Goal: Task Accomplishment & Management: Use online tool/utility

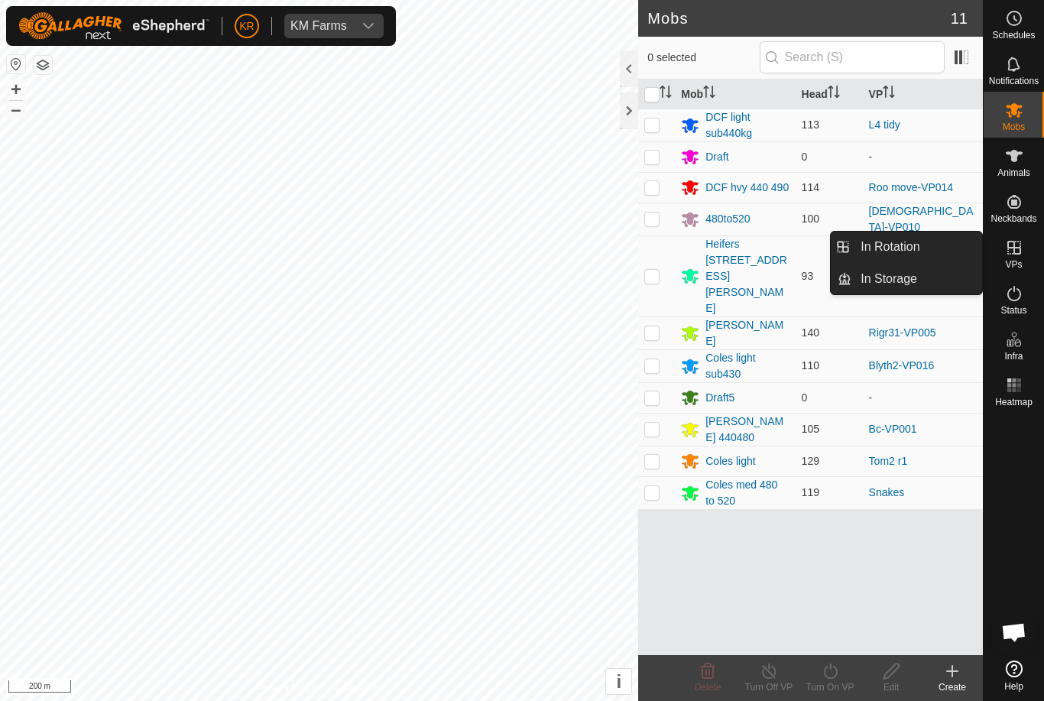
click at [920, 254] on link "In Rotation" at bounding box center [916, 247] width 131 height 31
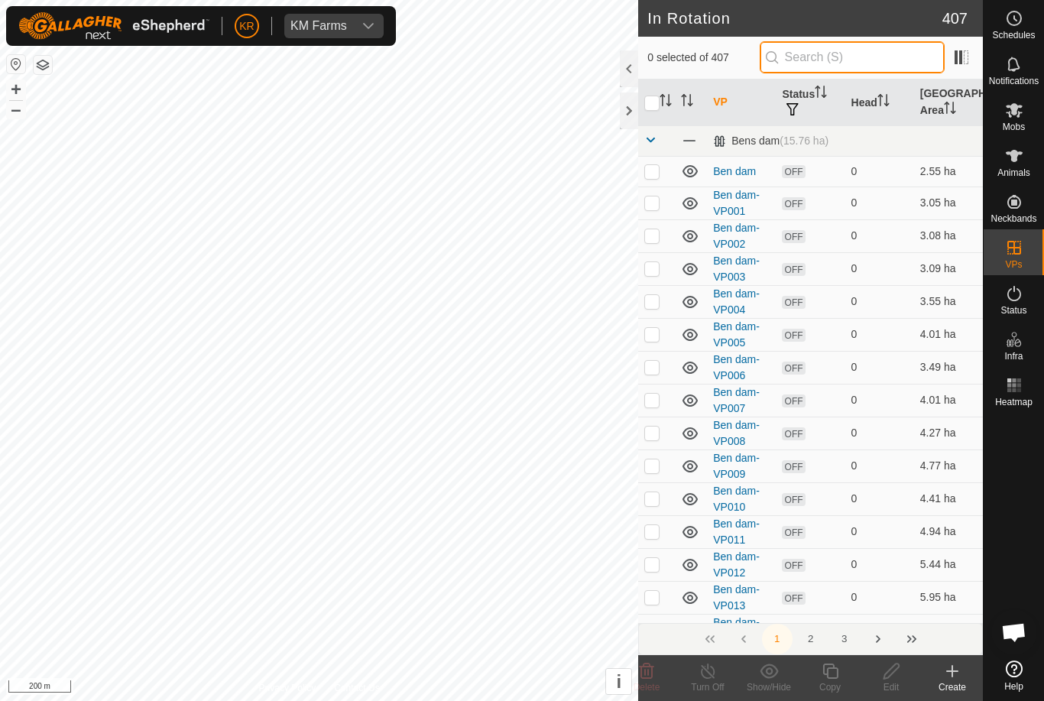
click at [861, 50] on input "text" at bounding box center [852, 57] width 185 height 32
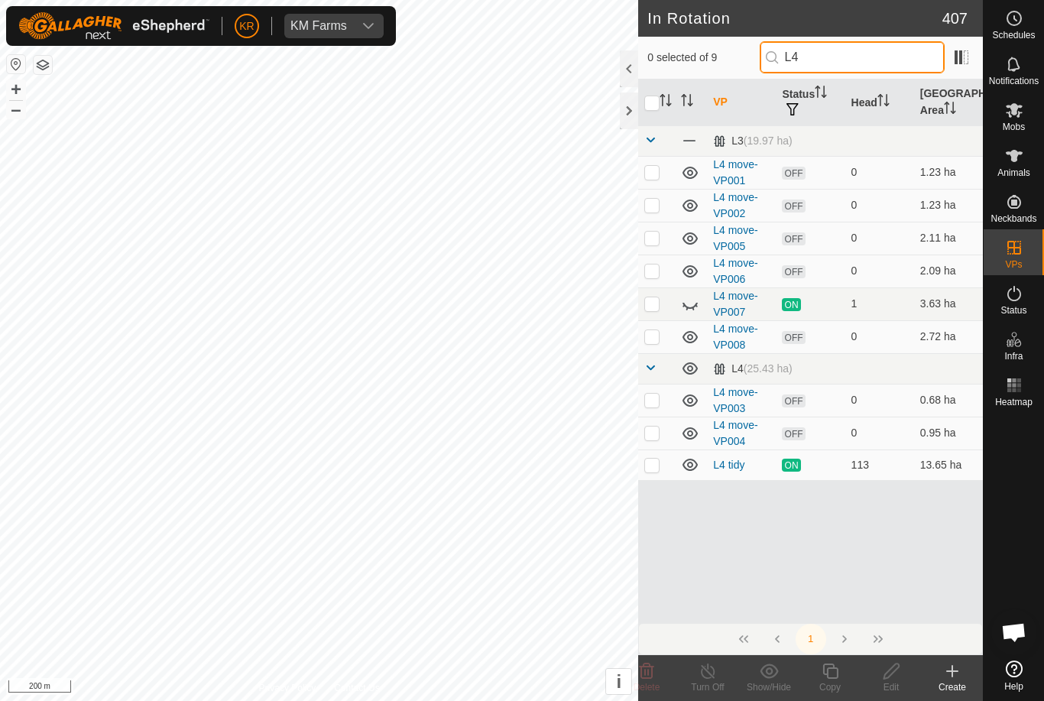
type input "L4"
click at [689, 295] on icon at bounding box center [690, 304] width 18 height 18
click at [645, 462] on p-checkbox at bounding box center [651, 465] width 15 height 12
checkbox input "true"
click at [836, 671] on icon at bounding box center [830, 671] width 19 height 18
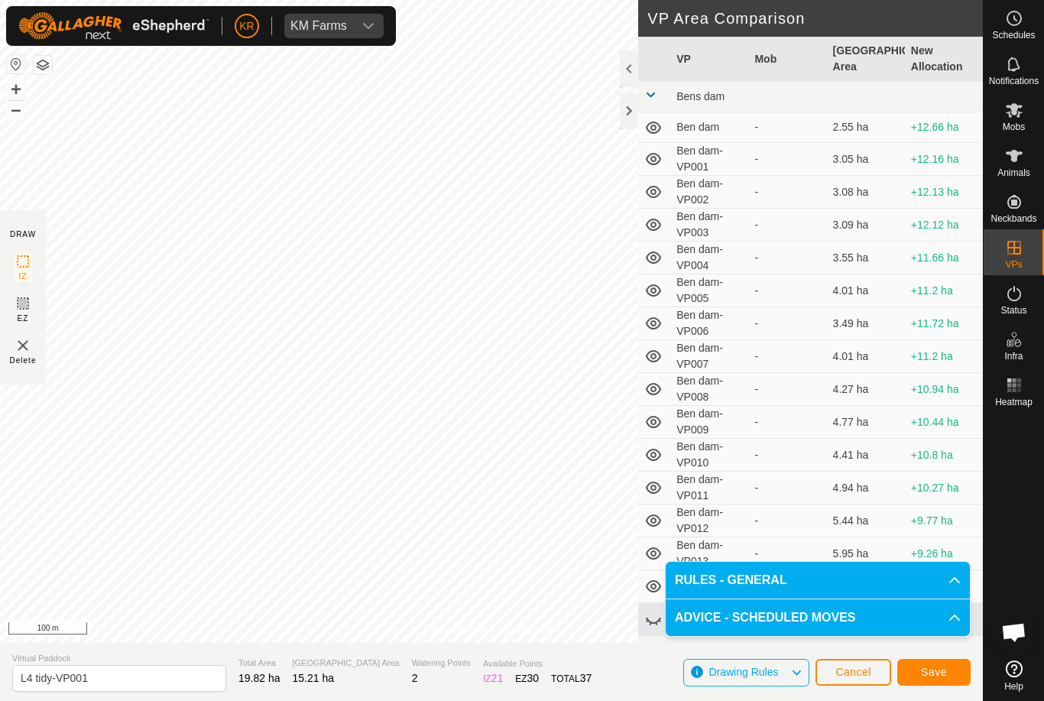
click at [941, 666] on span "Save" at bounding box center [934, 672] width 26 height 12
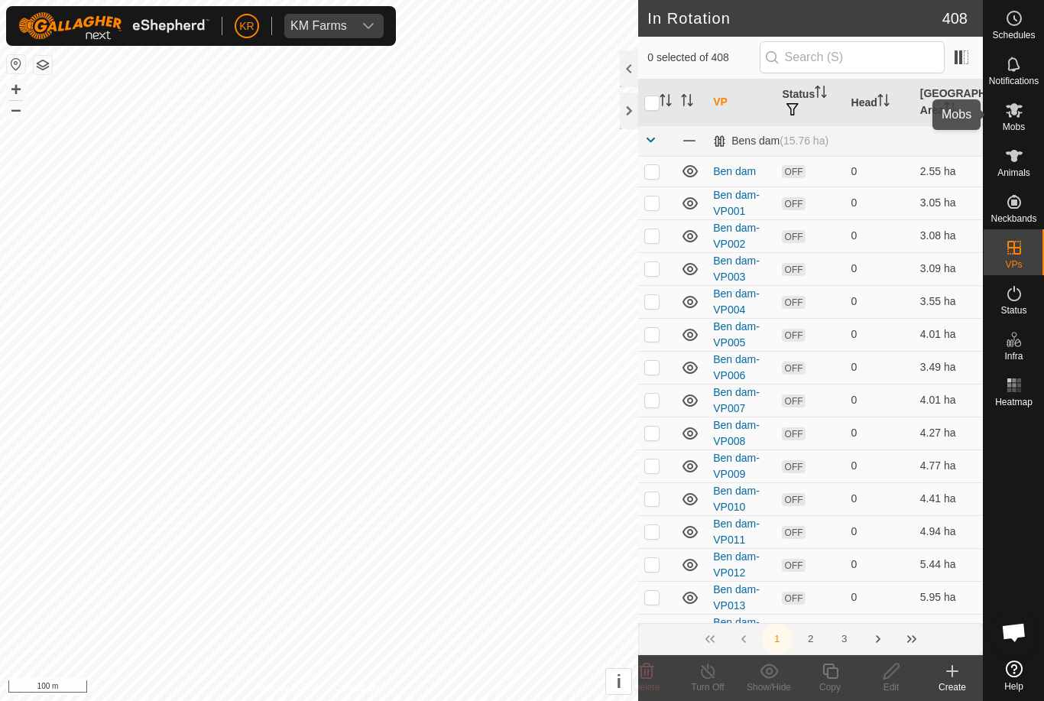
click at [1026, 107] on es-mob-svg-icon at bounding box center [1014, 110] width 28 height 24
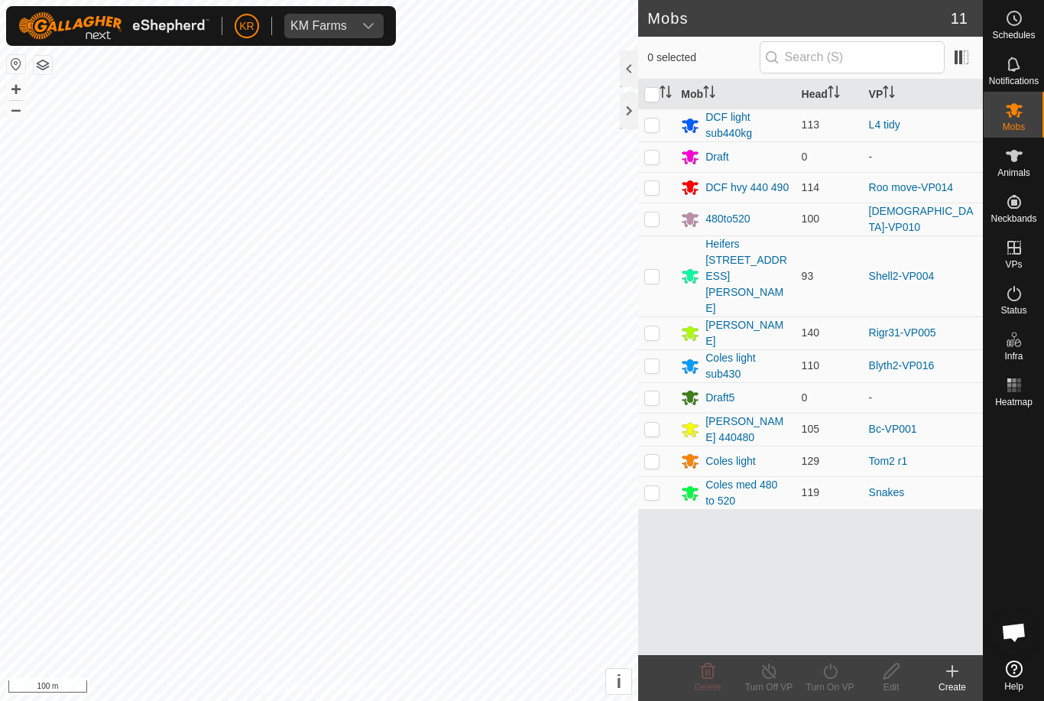
click at [653, 129] on p-checkbox at bounding box center [651, 124] width 15 height 12
checkbox input "true"
click at [840, 667] on turn-on-svg-icon at bounding box center [829, 671] width 61 height 18
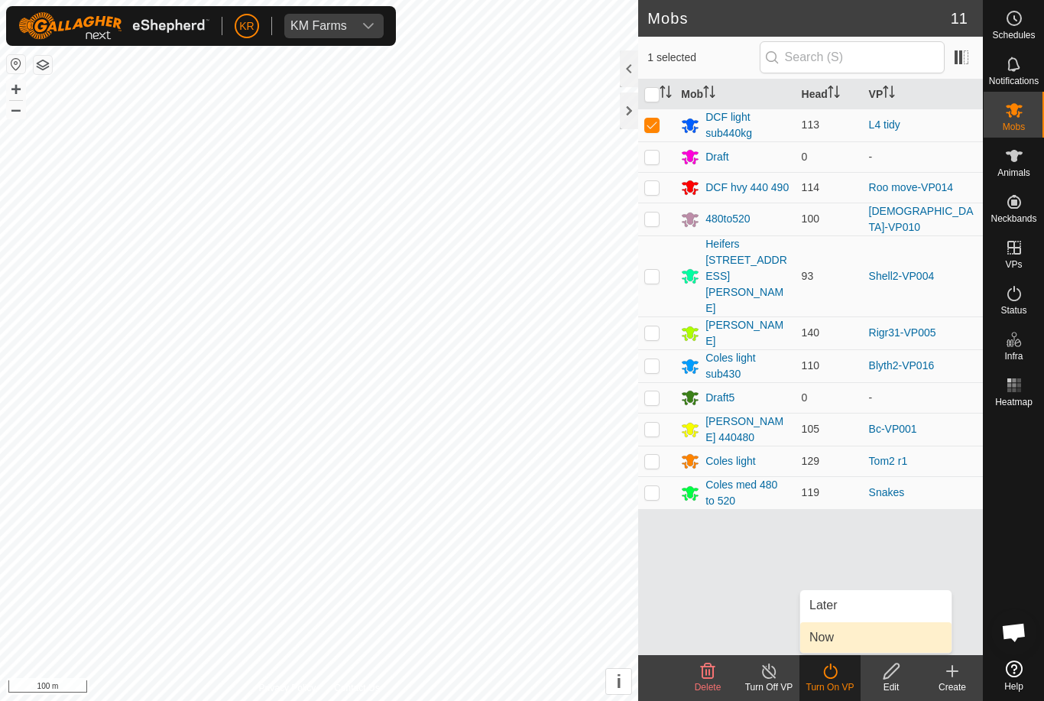
click at [856, 632] on link "Now" at bounding box center [875, 637] width 151 height 31
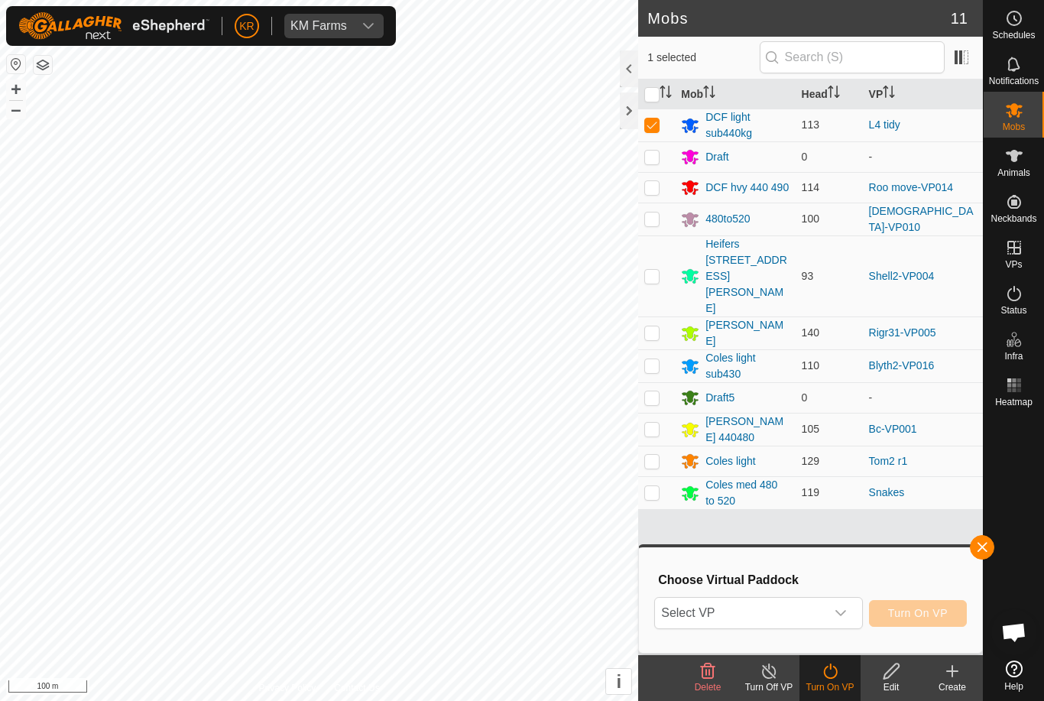
click at [841, 621] on div "dropdown trigger" at bounding box center [840, 613] width 31 height 31
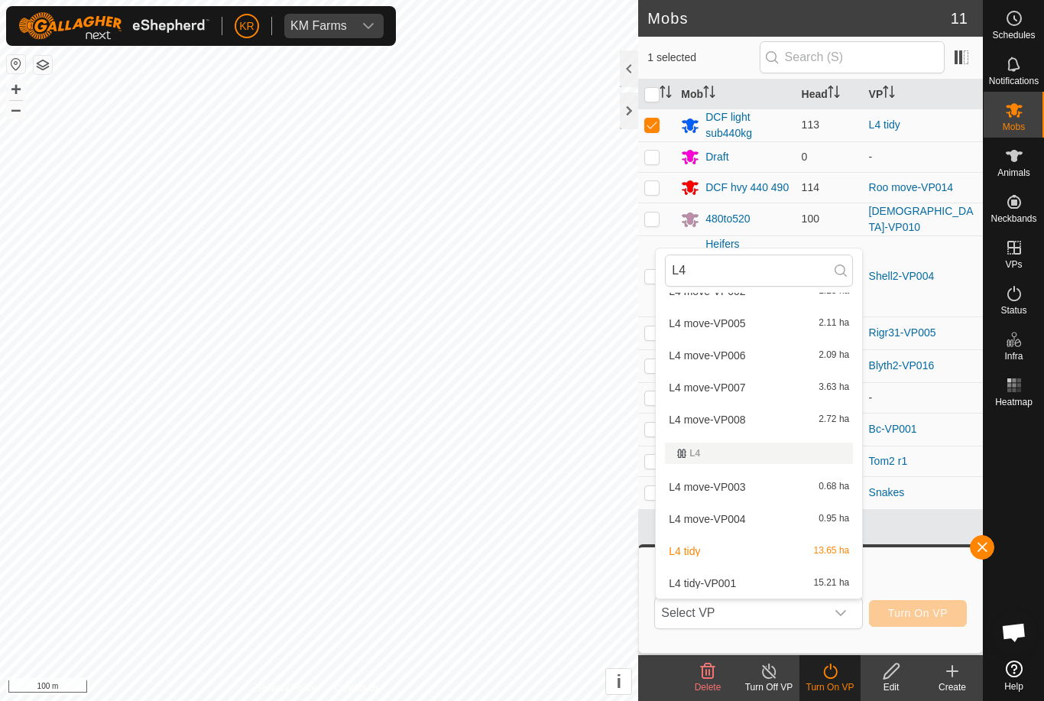
scroll to position [84, 0]
type input "L4"
click at [770, 575] on div "L4 tidy-VP001 15.21 ha" at bounding box center [759, 583] width 188 height 18
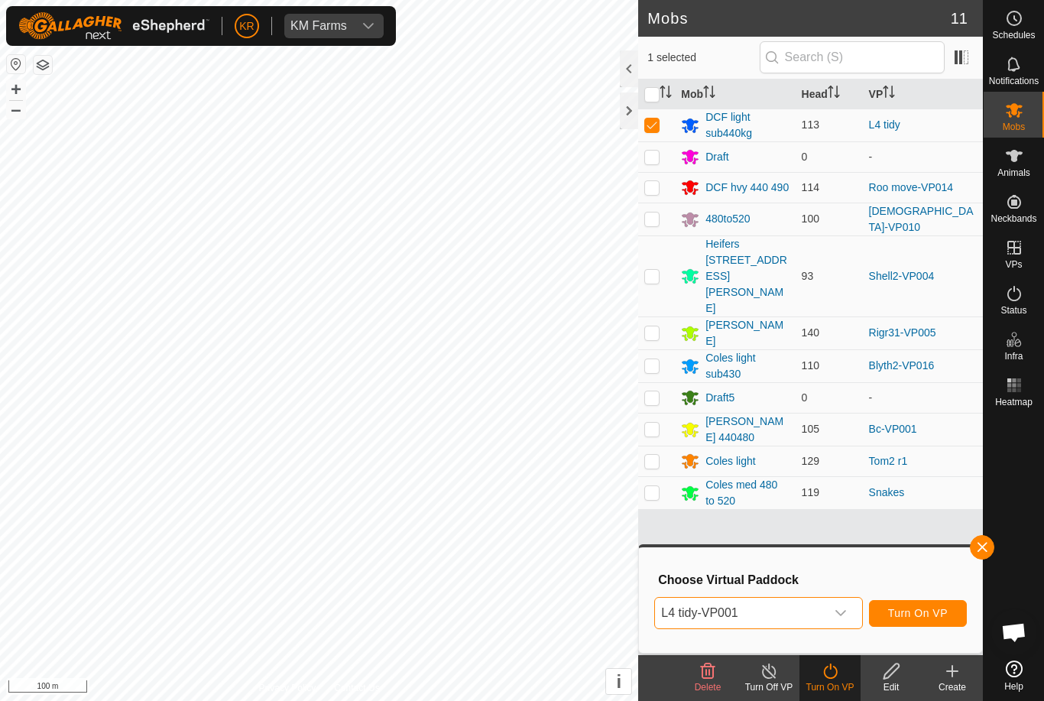
click at [929, 615] on span "Turn On VP" at bounding box center [918, 613] width 60 height 12
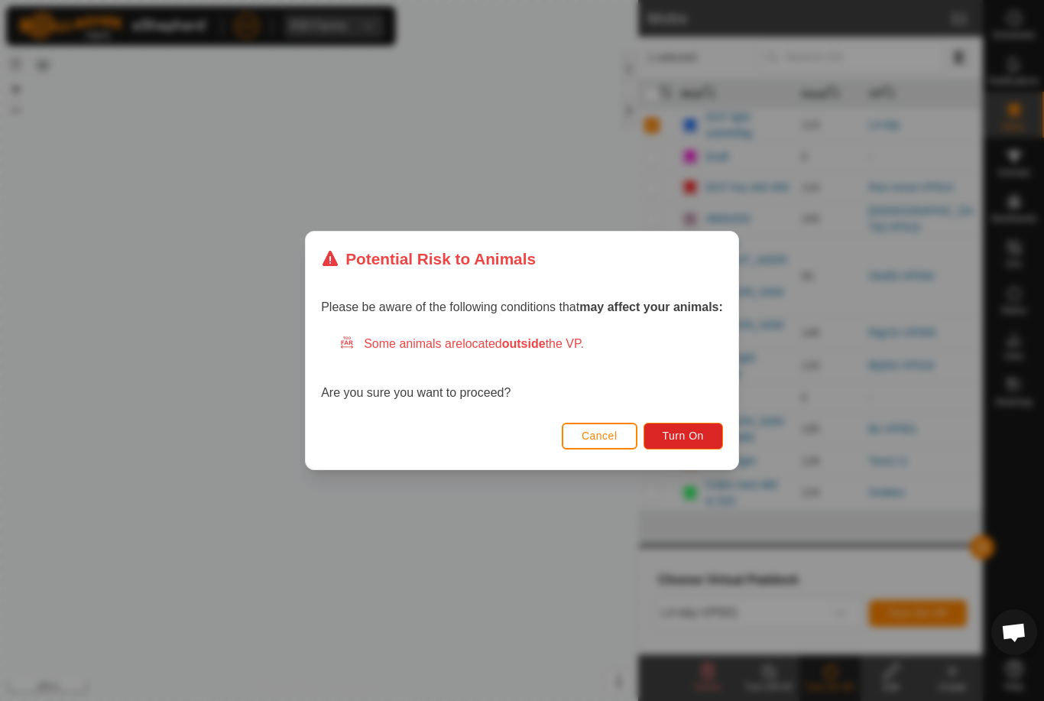
click at [683, 431] on span "Turn On" at bounding box center [683, 435] width 41 height 12
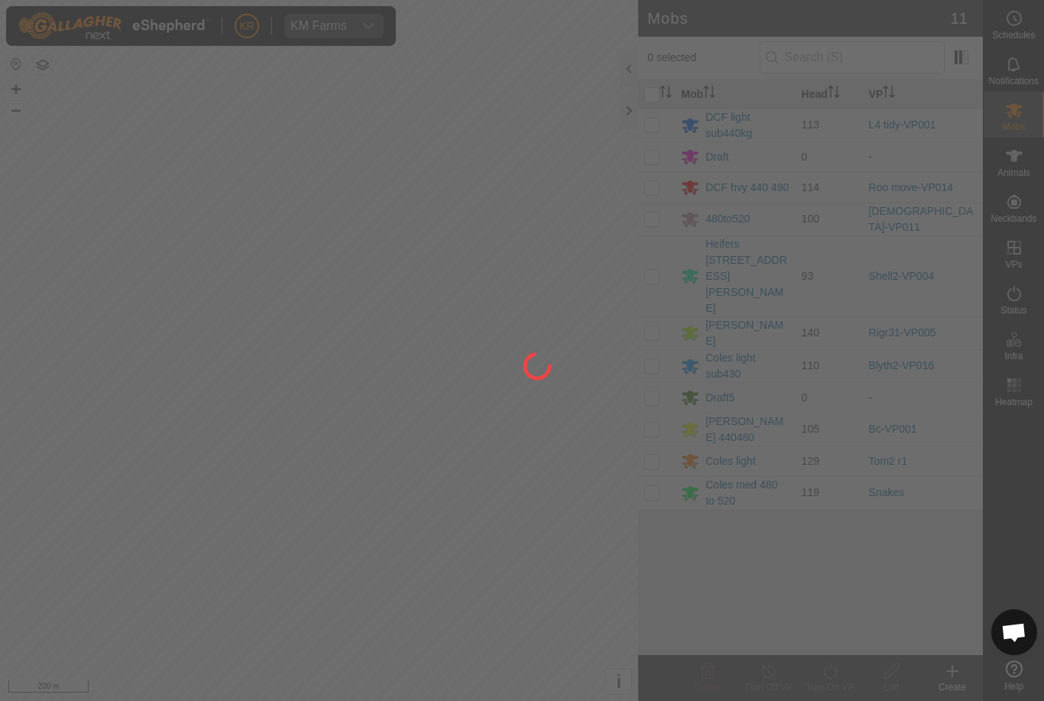
click at [58, 497] on div at bounding box center [522, 350] width 1044 height 701
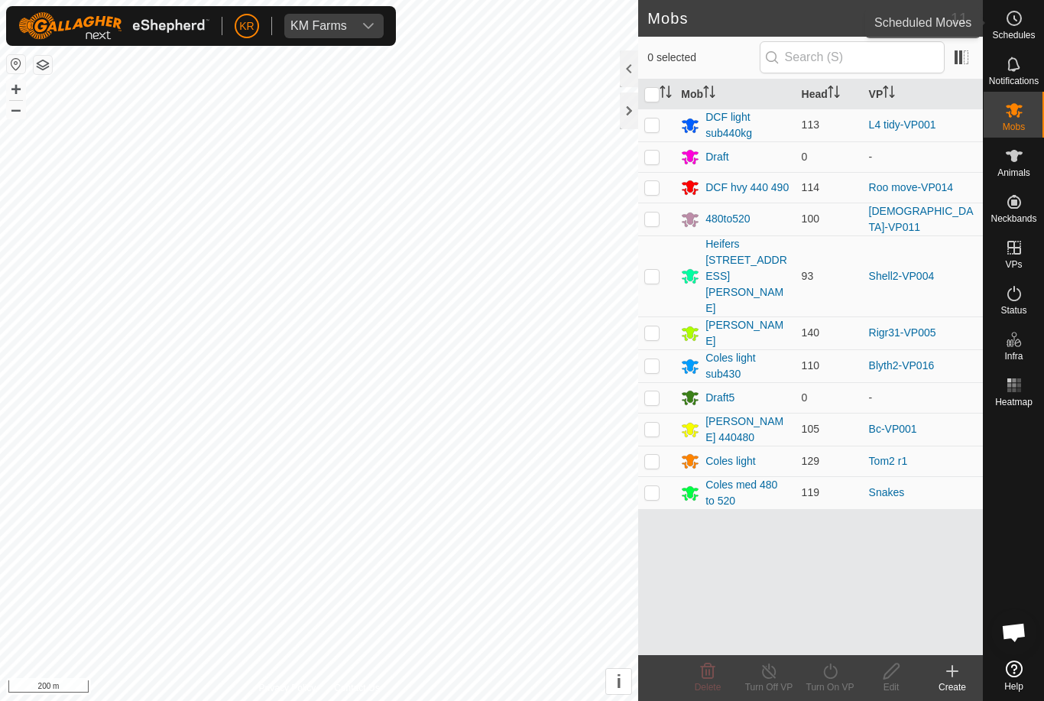
click at [1035, 34] on div "Schedules" at bounding box center [1013, 23] width 60 height 46
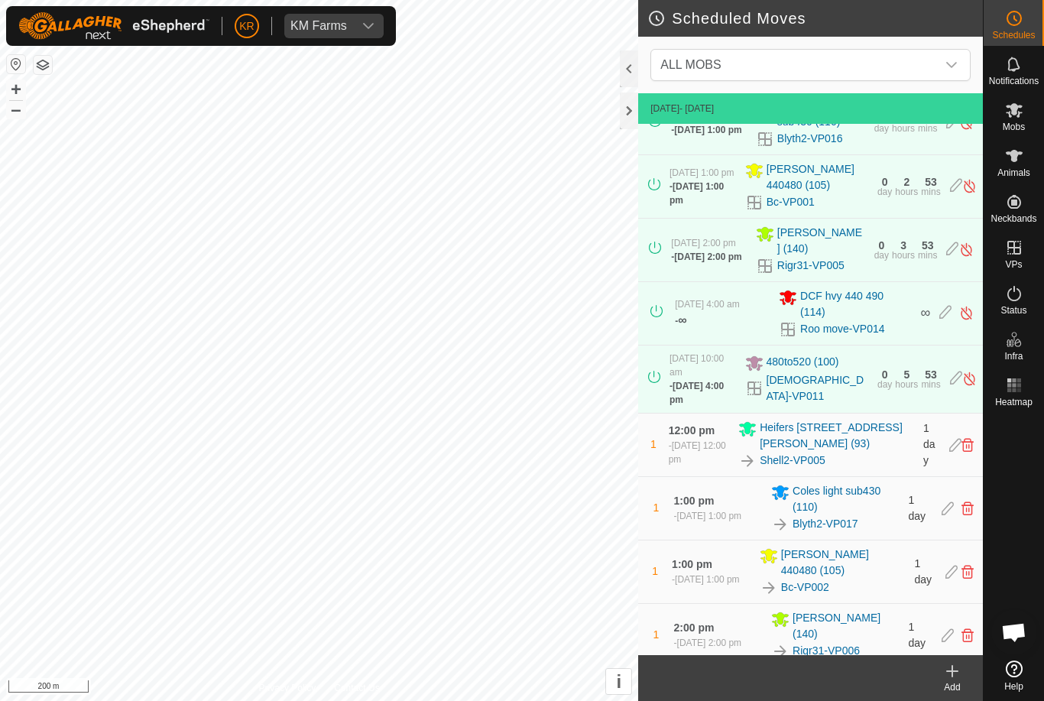
scroll to position [119, 0]
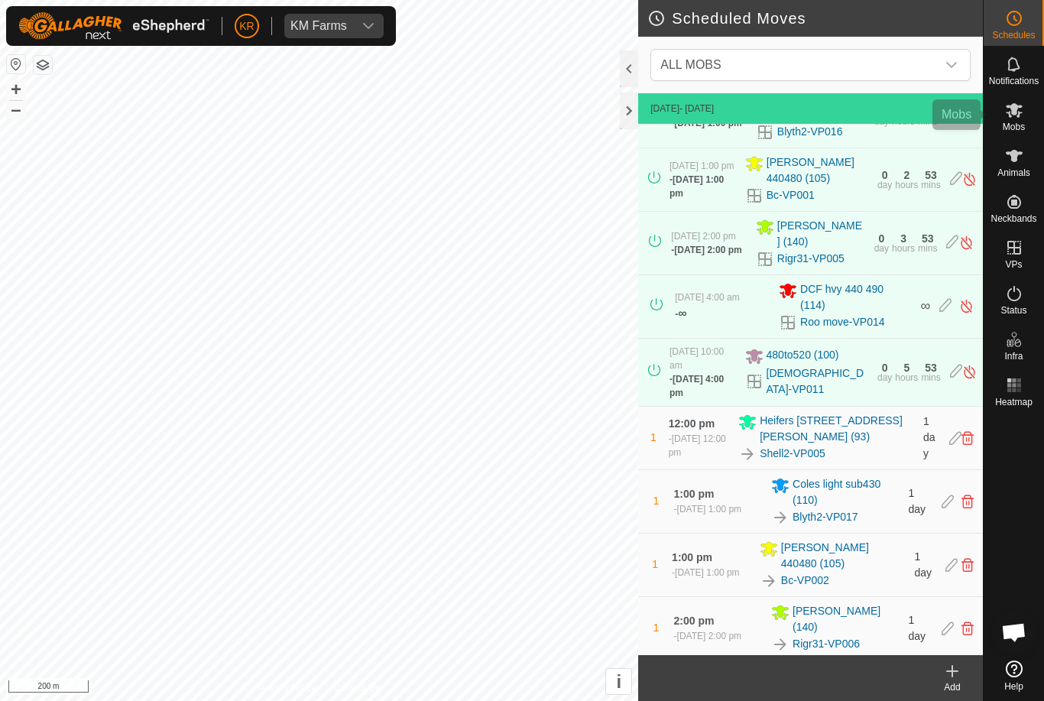
click at [1029, 118] on div "Mobs" at bounding box center [1013, 115] width 60 height 46
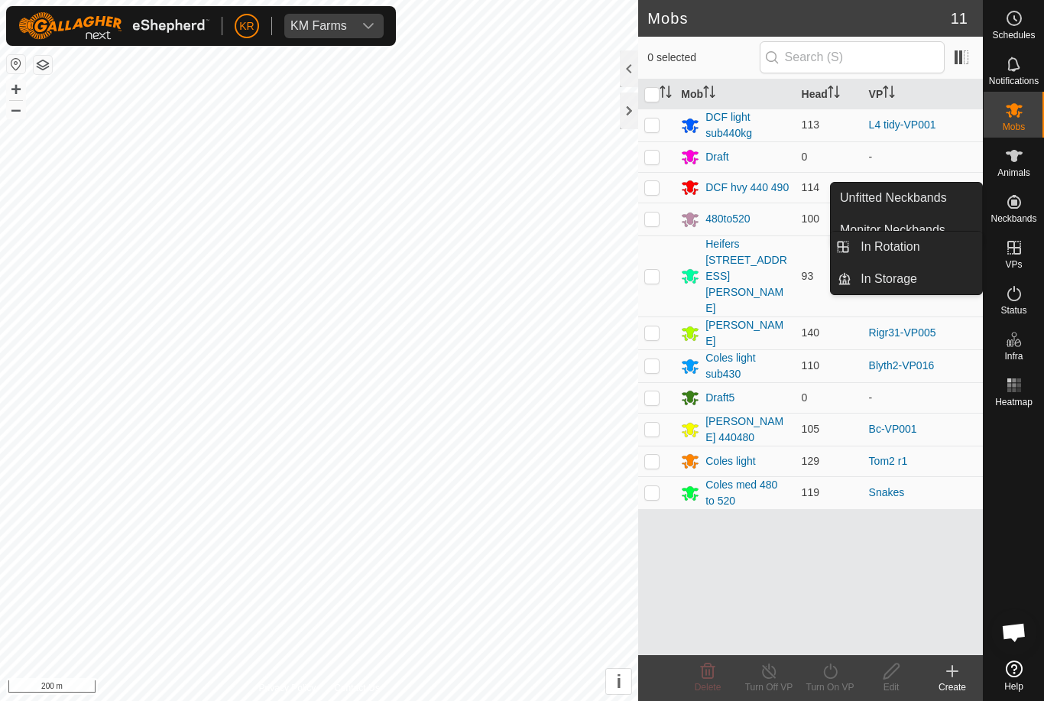
click at [938, 254] on link "In Rotation" at bounding box center [916, 247] width 131 height 31
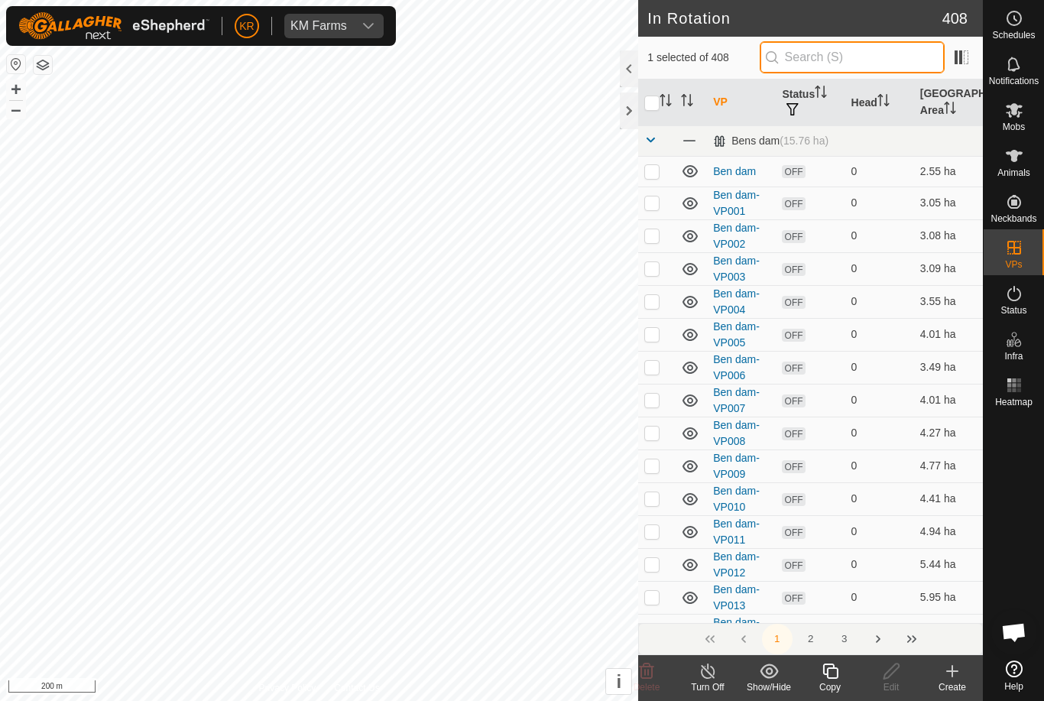
click at [876, 50] on input "text" at bounding box center [852, 57] width 185 height 32
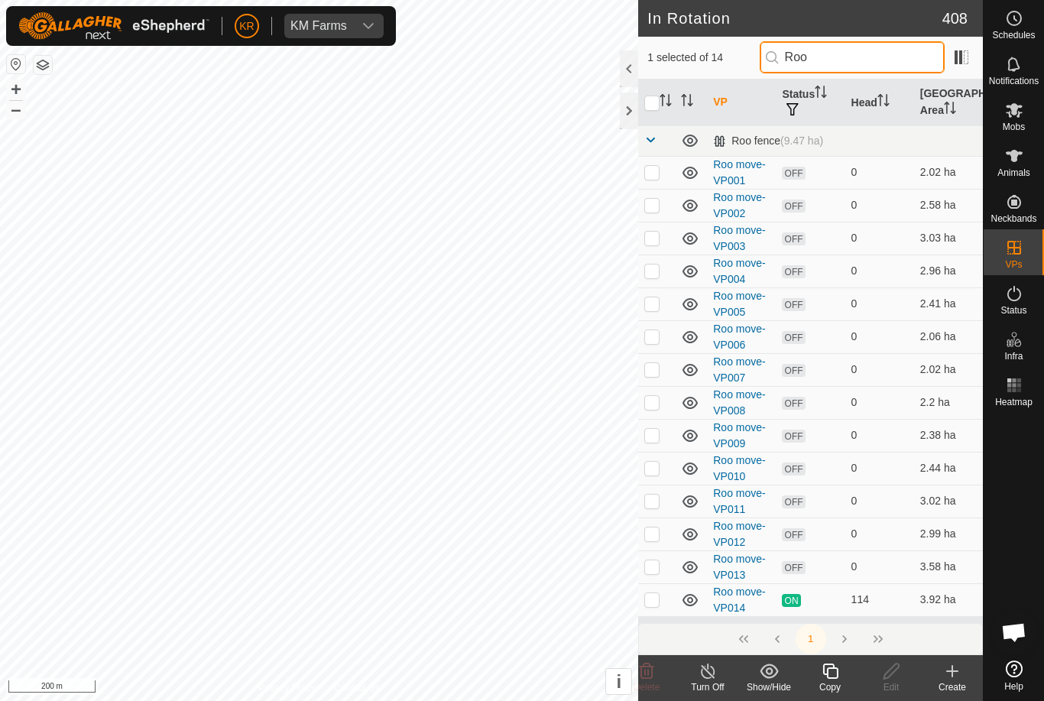
type input "Roo"
click at [656, 595] on p-checkbox at bounding box center [651, 599] width 15 height 12
checkbox input "true"
click at [662, 102] on icon "Activate to sort" at bounding box center [665, 100] width 12 height 12
click at [663, 94] on icon "Activate to sort" at bounding box center [665, 100] width 12 height 12
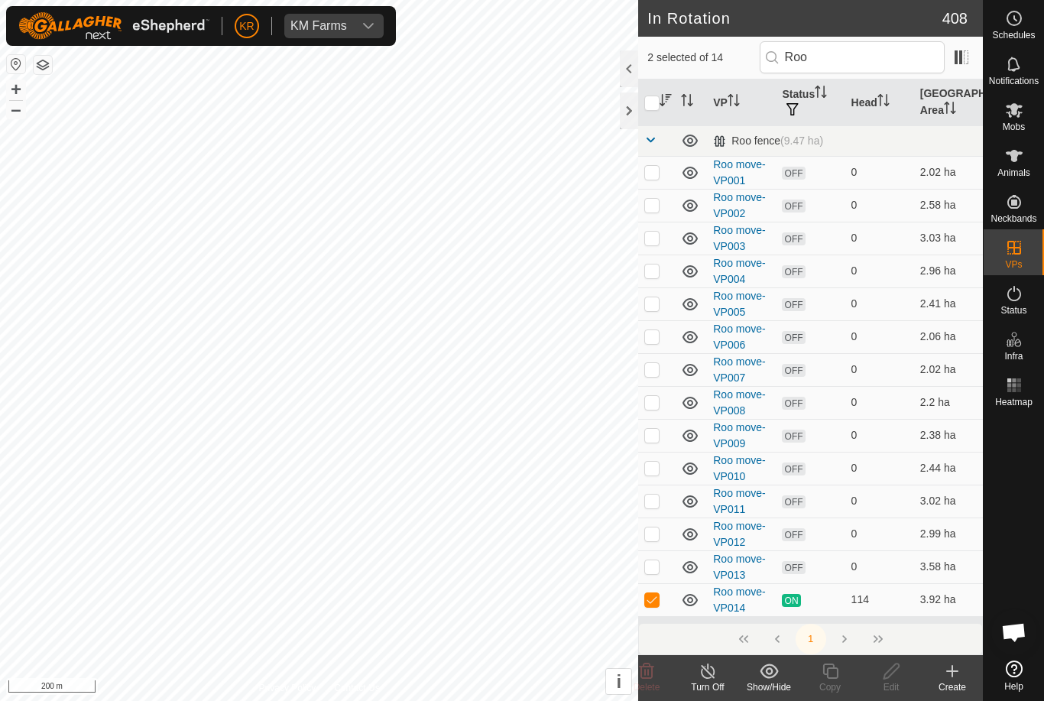
click at [661, 94] on icon "Activate to sort" at bounding box center [665, 100] width 12 height 12
click at [653, 96] on input "checkbox" at bounding box center [651, 103] width 15 height 15
checkbox input "true"
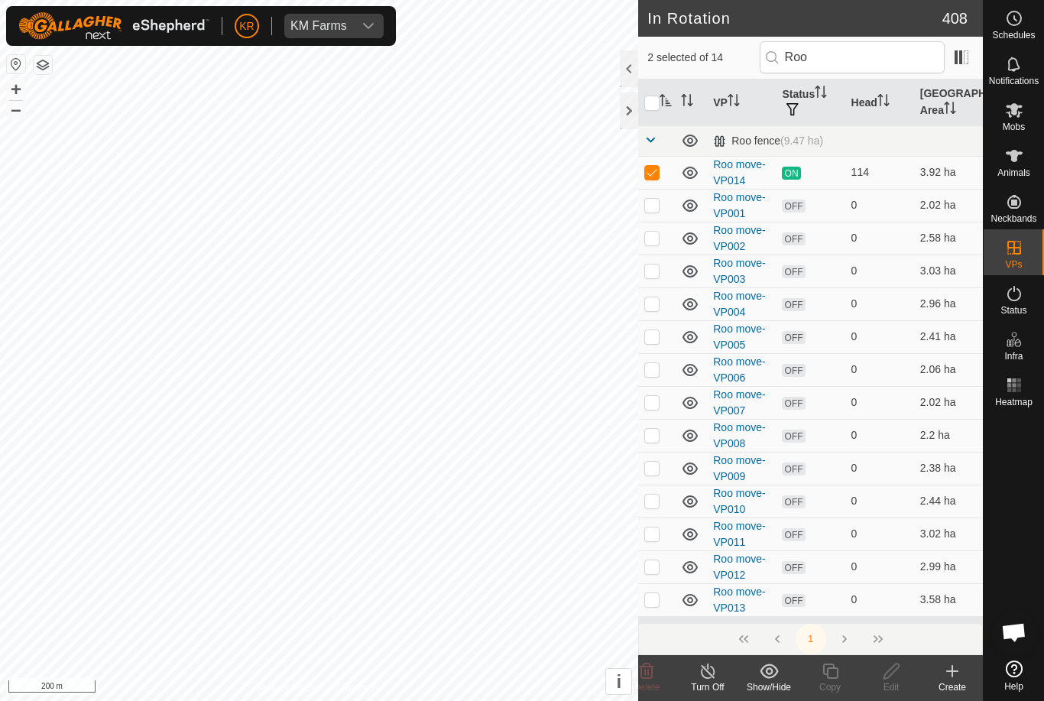
checkbox input "true"
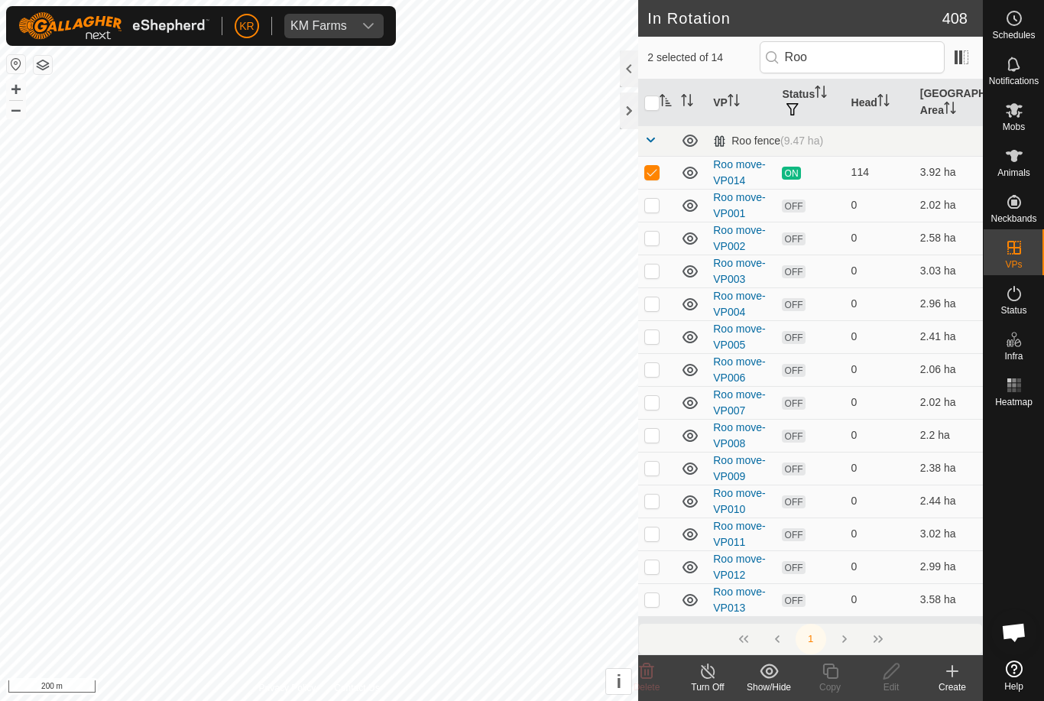
checkbox input "true"
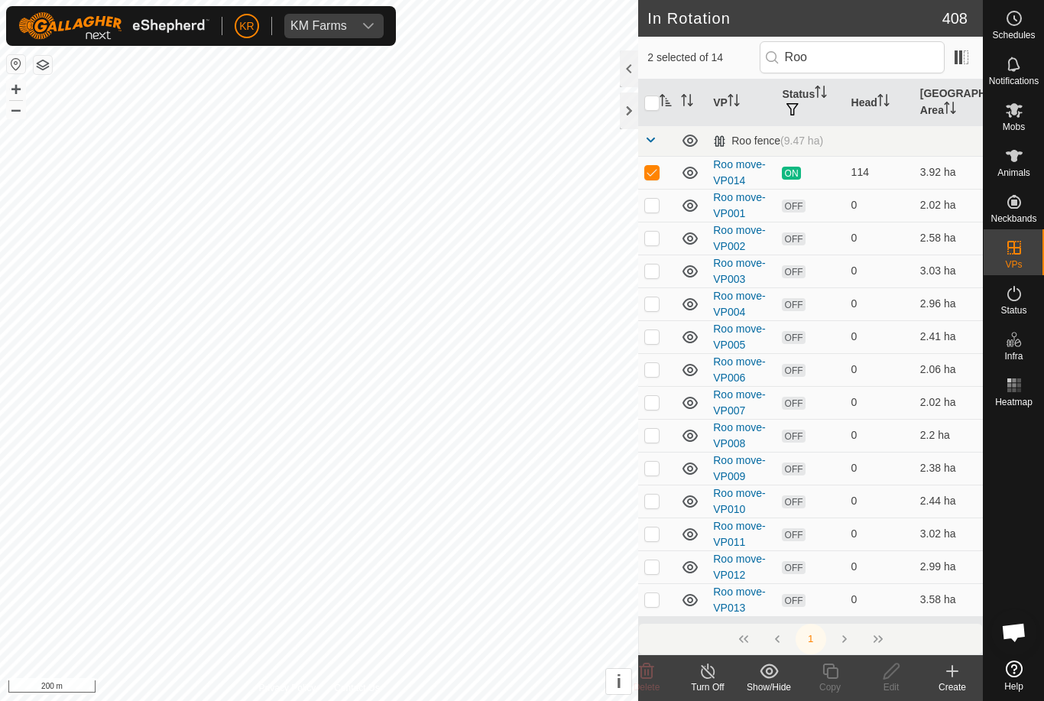
checkbox input "true"
click at [644, 96] on input "checkbox" at bounding box center [651, 103] width 15 height 15
click at [660, 94] on icon "Activate to sort" at bounding box center [665, 100] width 12 height 12
click at [651, 97] on input "checkbox" at bounding box center [651, 103] width 15 height 15
checkbox input "true"
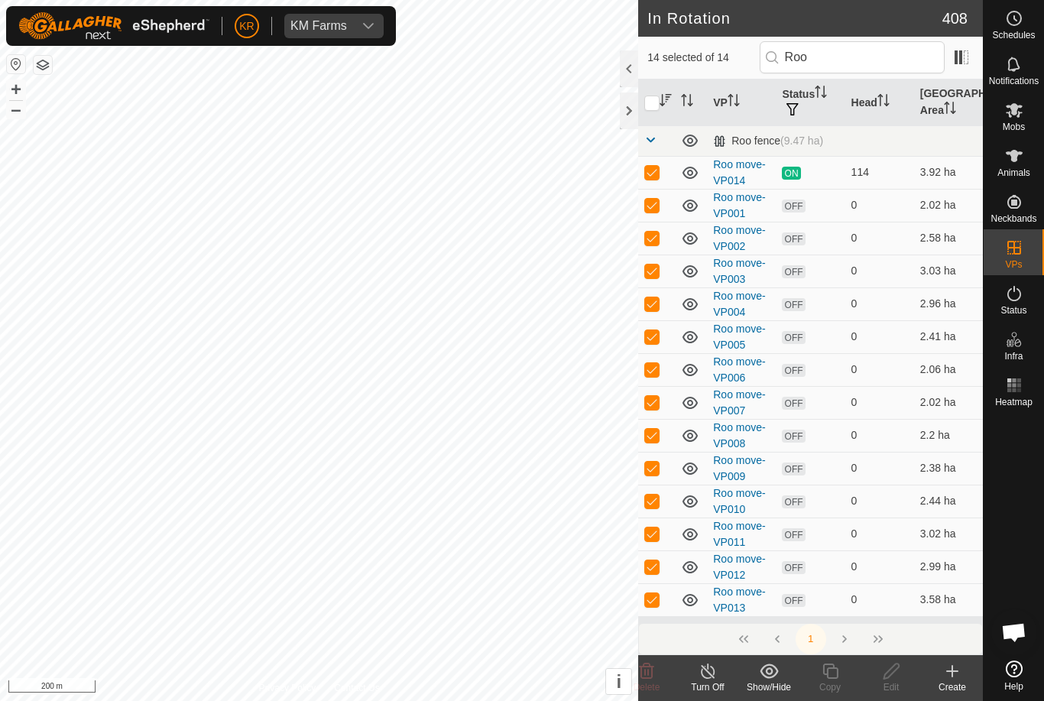
click at [657, 89] on th at bounding box center [656, 102] width 37 height 47
click at [653, 206] on p-checkbox at bounding box center [651, 205] width 15 height 12
checkbox input "false"
click at [660, 235] on td at bounding box center [656, 238] width 37 height 33
checkbox input "false"
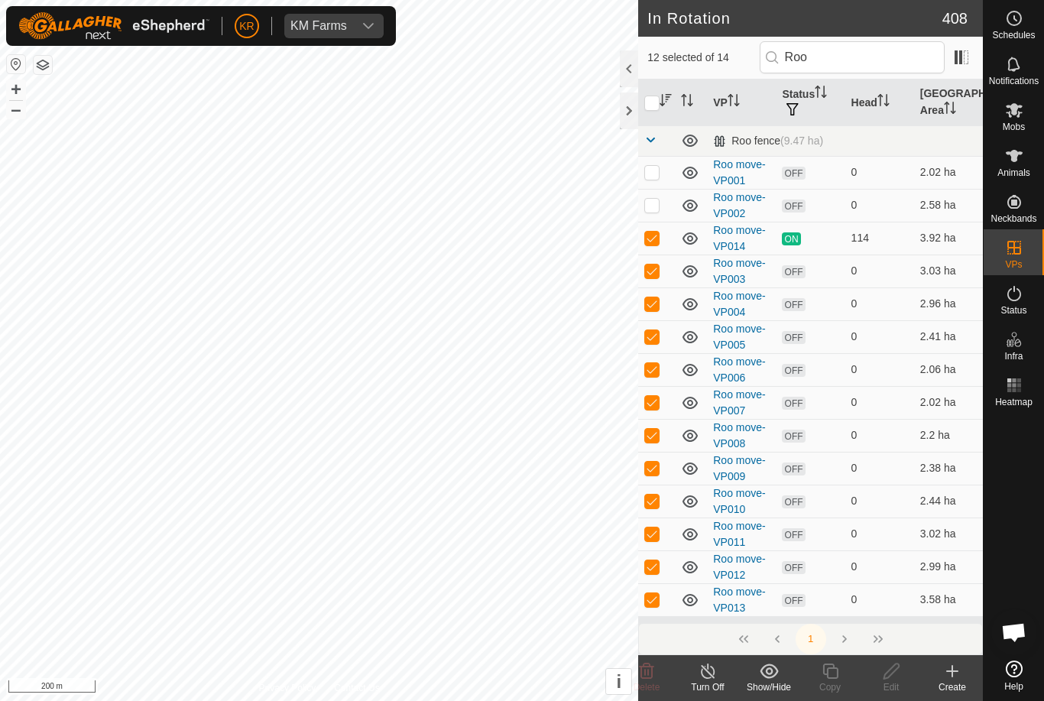
click at [663, 241] on td at bounding box center [656, 238] width 37 height 33
checkbox input "false"
click at [660, 265] on td at bounding box center [656, 270] width 37 height 33
checkbox input "false"
click at [663, 300] on td at bounding box center [656, 303] width 37 height 33
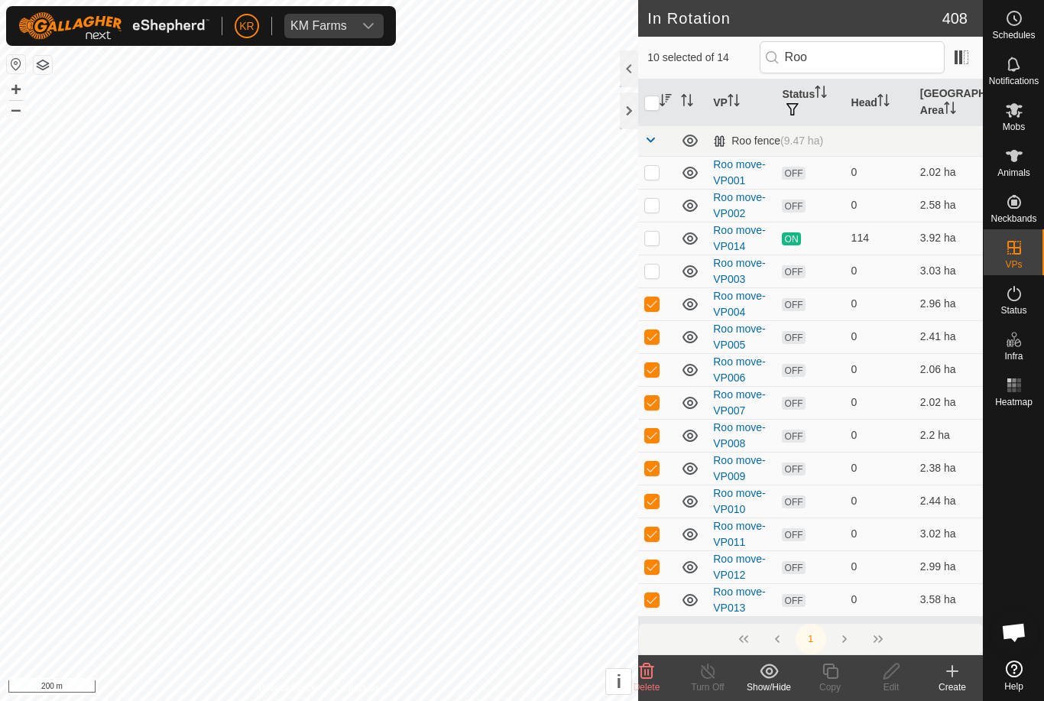
checkbox input "false"
click at [660, 338] on td at bounding box center [656, 336] width 37 height 33
checkbox input "false"
click at [666, 371] on td at bounding box center [656, 369] width 37 height 33
checkbox input "false"
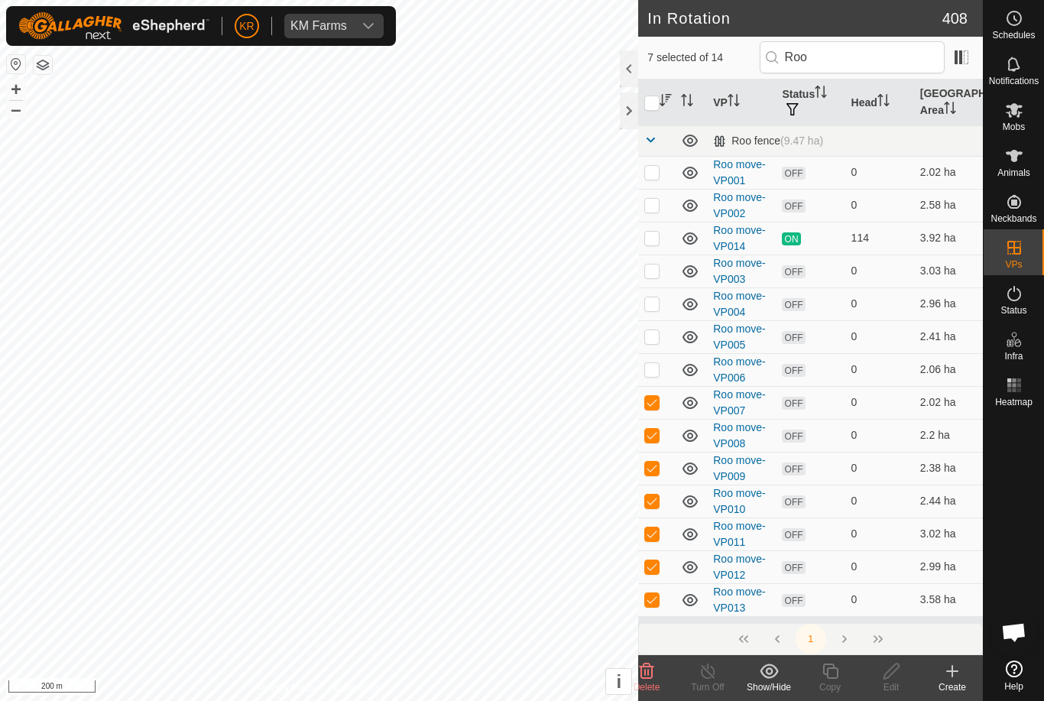
click at [658, 403] on p-checkbox at bounding box center [651, 402] width 15 height 12
checkbox input "false"
click at [659, 433] on p-checkbox at bounding box center [651, 435] width 15 height 12
checkbox input "false"
click at [660, 501] on td at bounding box center [656, 500] width 37 height 33
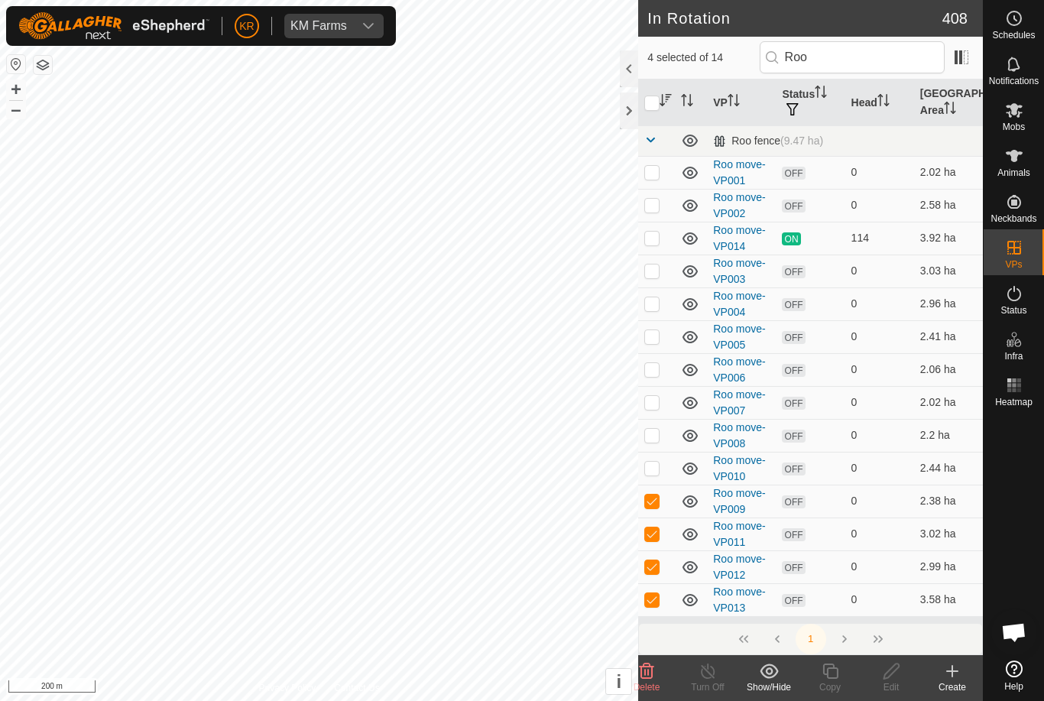
click at [652, 452] on td at bounding box center [656, 468] width 37 height 33
click at [656, 468] on p-checkbox at bounding box center [651, 468] width 15 height 12
checkbox input "false"
click at [663, 503] on td at bounding box center [656, 500] width 37 height 33
checkbox input "false"
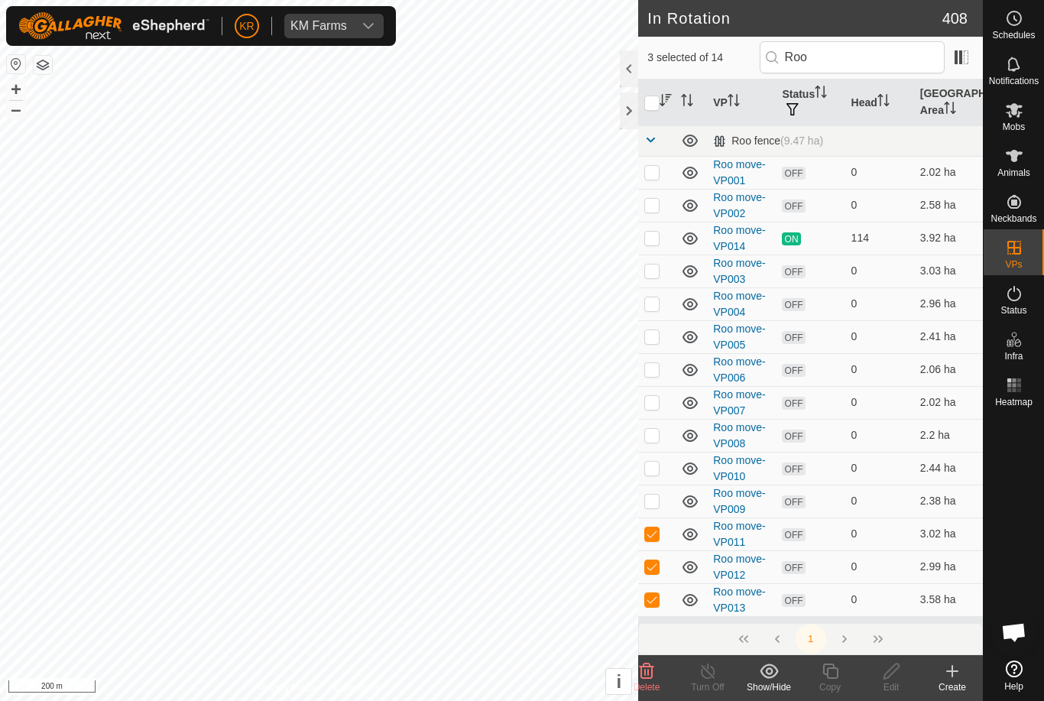
click at [660, 534] on td at bounding box center [656, 533] width 37 height 33
checkbox input "false"
click at [653, 569] on p-checkbox at bounding box center [651, 566] width 15 height 12
checkbox input "false"
click at [659, 598] on p-checkbox at bounding box center [651, 599] width 15 height 12
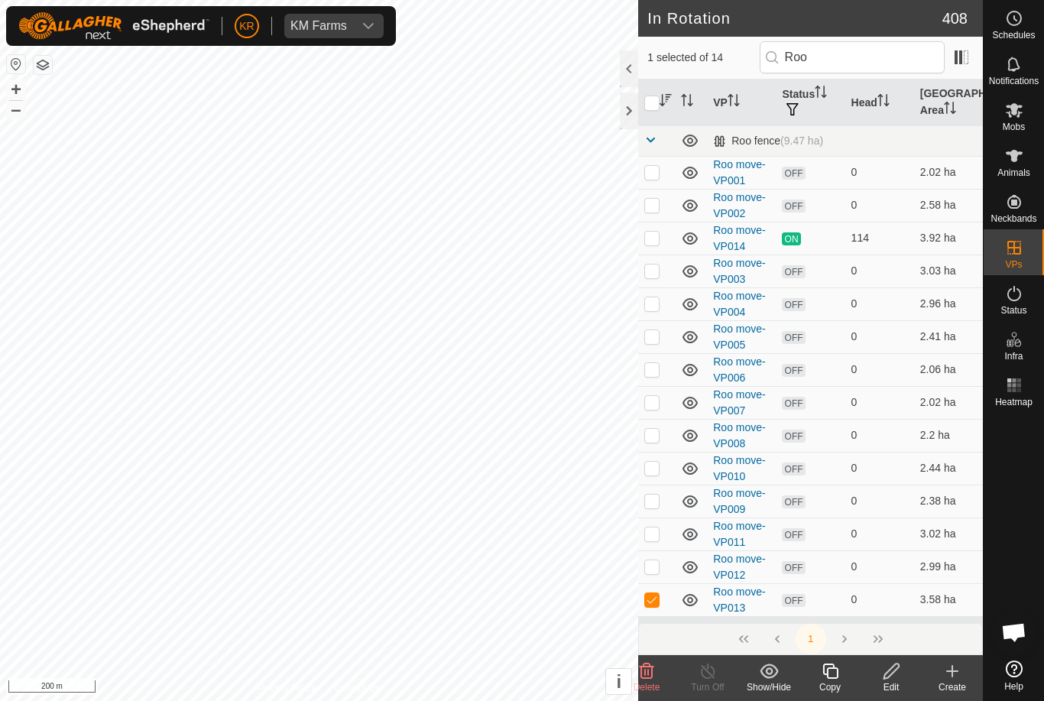
checkbox input "false"
click at [653, 236] on p-checkbox at bounding box center [651, 238] width 15 height 12
checkbox input "true"
click at [659, 235] on p-checkbox at bounding box center [651, 238] width 15 height 12
click at [650, 572] on p-checkbox at bounding box center [651, 566] width 15 height 12
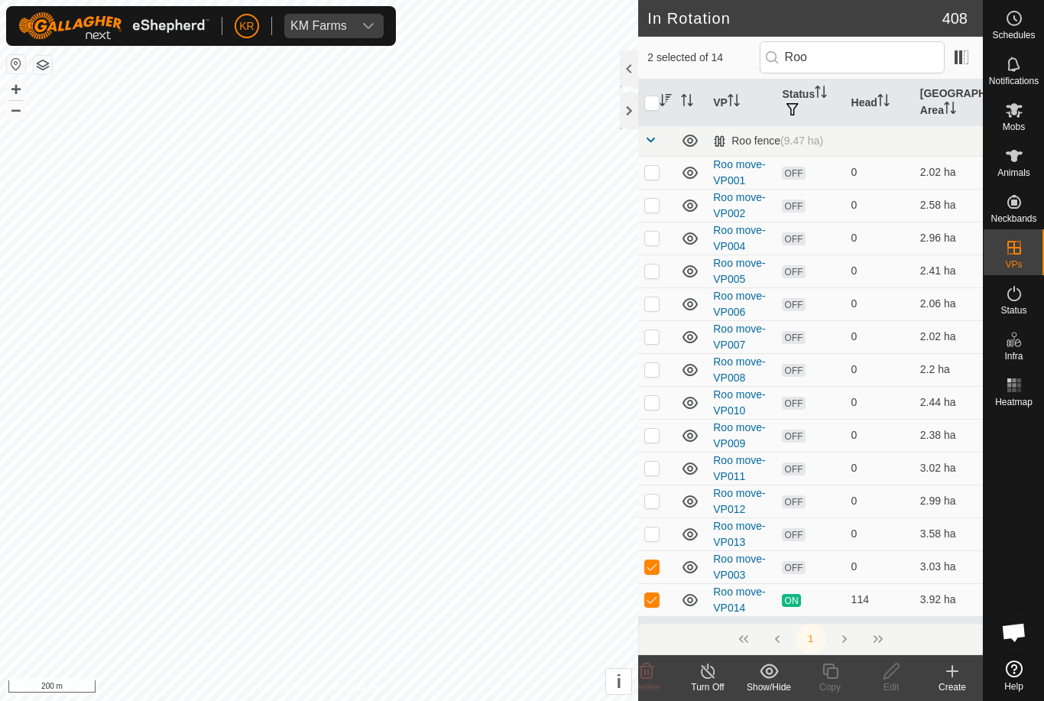
checkbox input "false"
click at [838, 673] on icon at bounding box center [830, 671] width 19 height 18
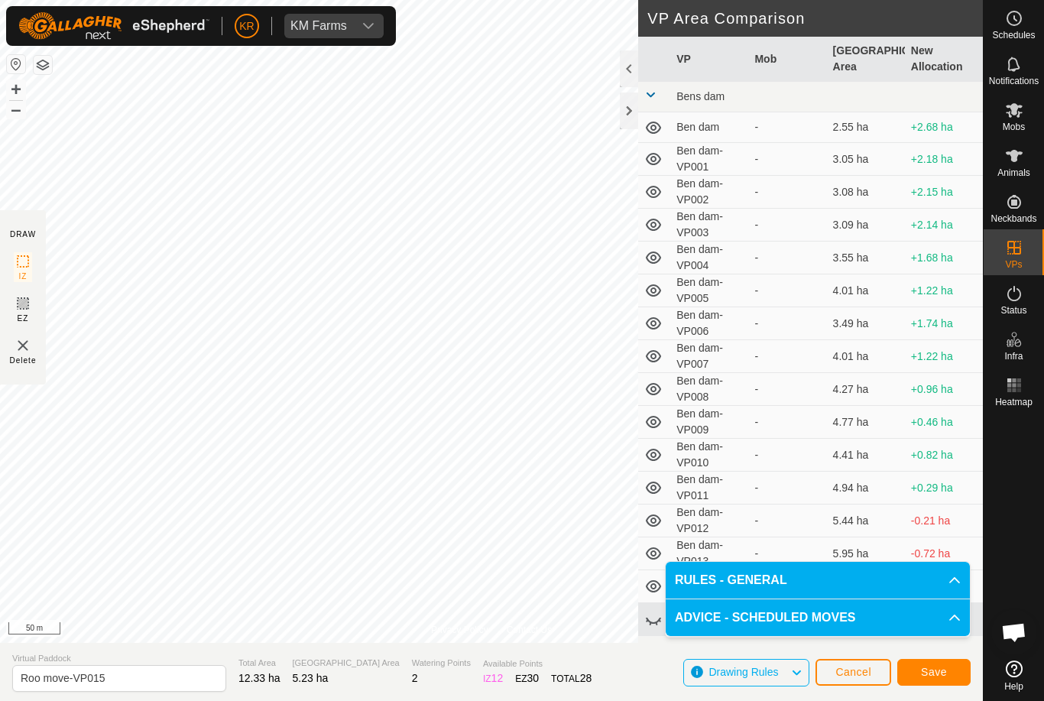
click at [935, 669] on span "Save" at bounding box center [934, 672] width 26 height 12
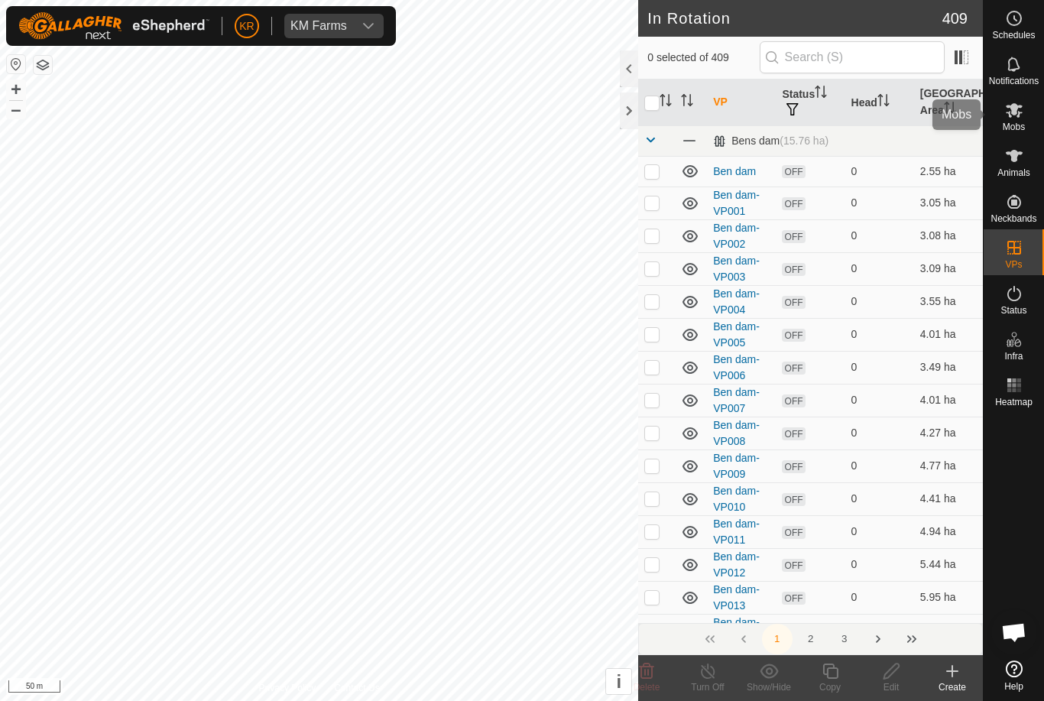
click at [1026, 121] on es-mob-svg-icon at bounding box center [1014, 110] width 28 height 24
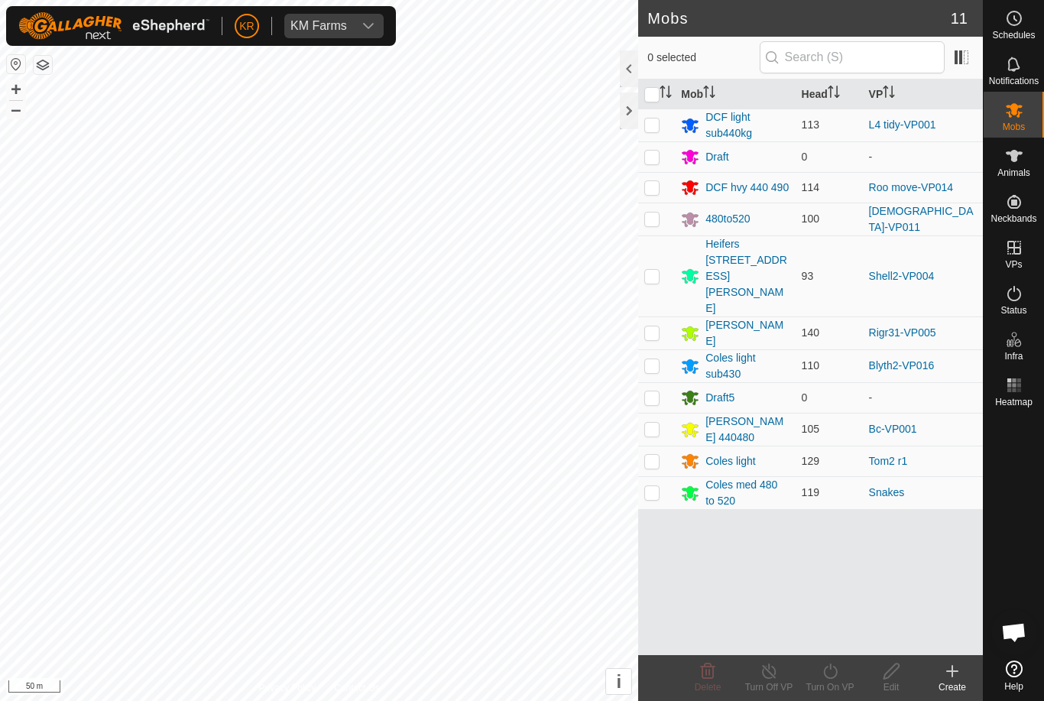
click at [655, 191] on p-checkbox at bounding box center [651, 187] width 15 height 12
checkbox input "true"
click at [838, 685] on div "Turn On VP" at bounding box center [829, 687] width 61 height 14
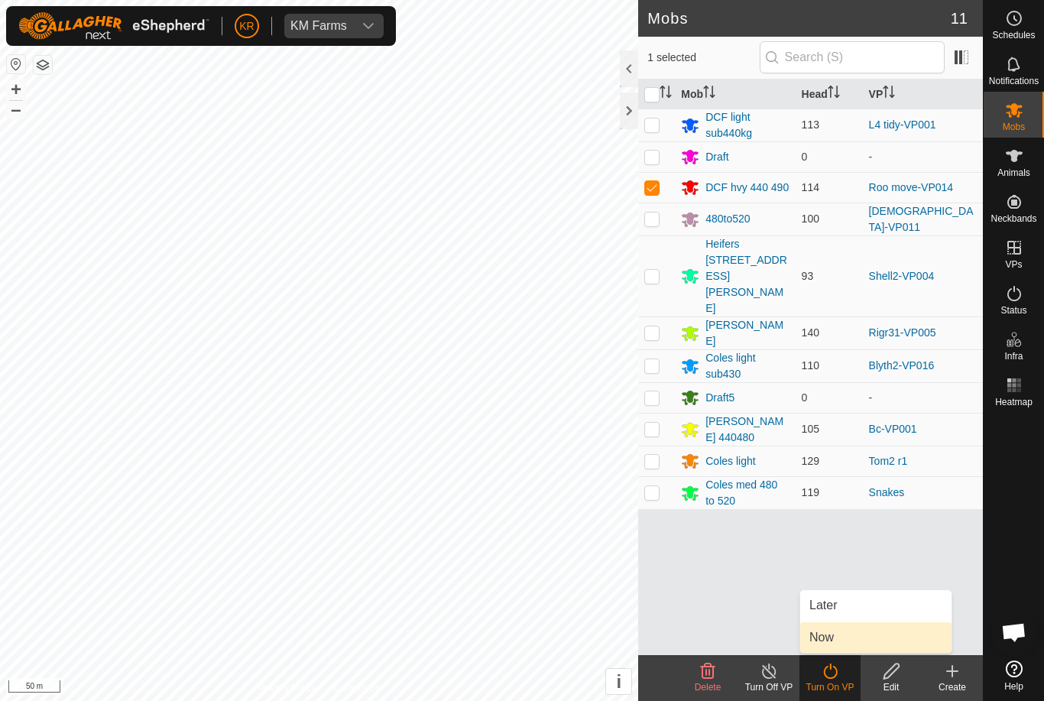
click at [857, 635] on link "Now" at bounding box center [875, 637] width 151 height 31
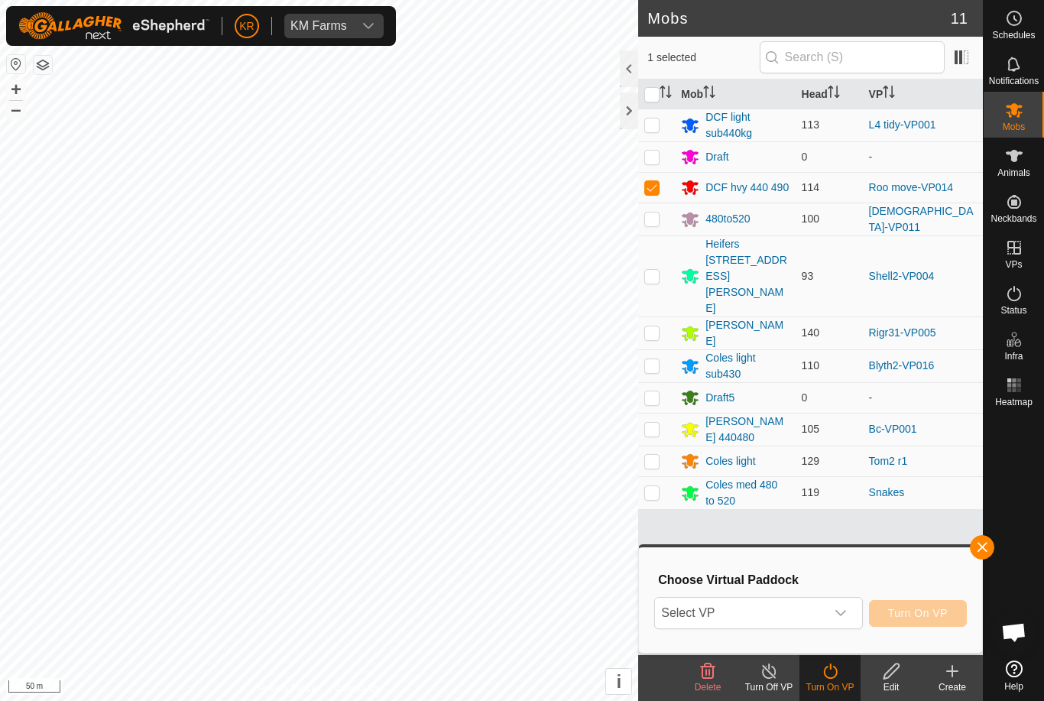
click at [844, 615] on icon "dropdown trigger" at bounding box center [840, 613] width 12 height 12
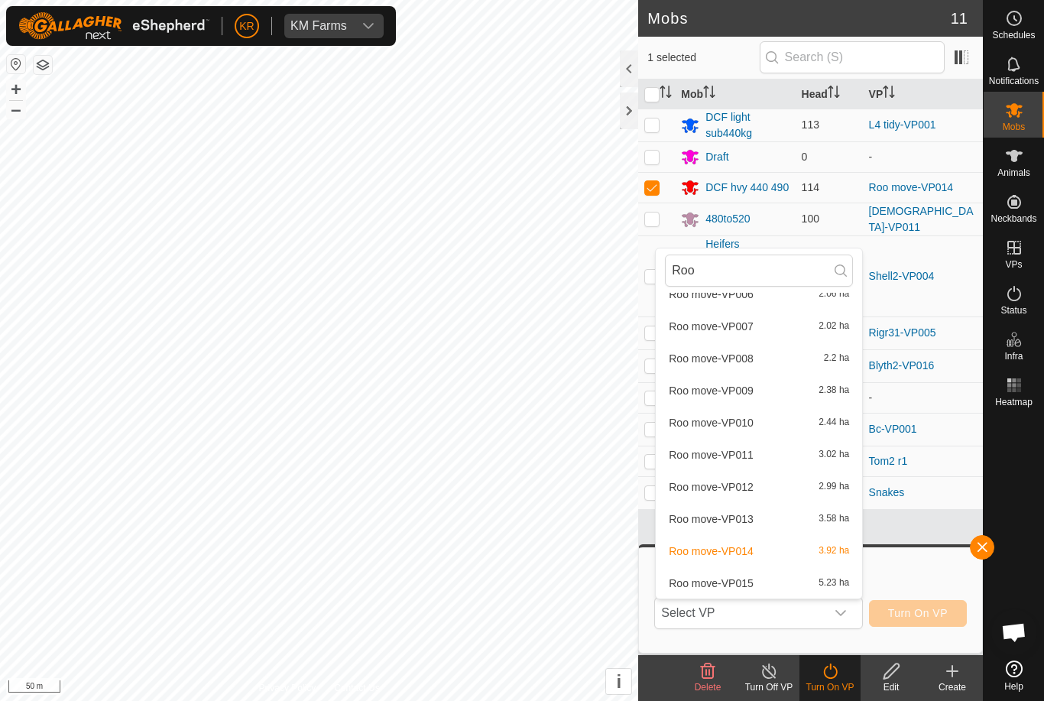
scroll to position [209, 0]
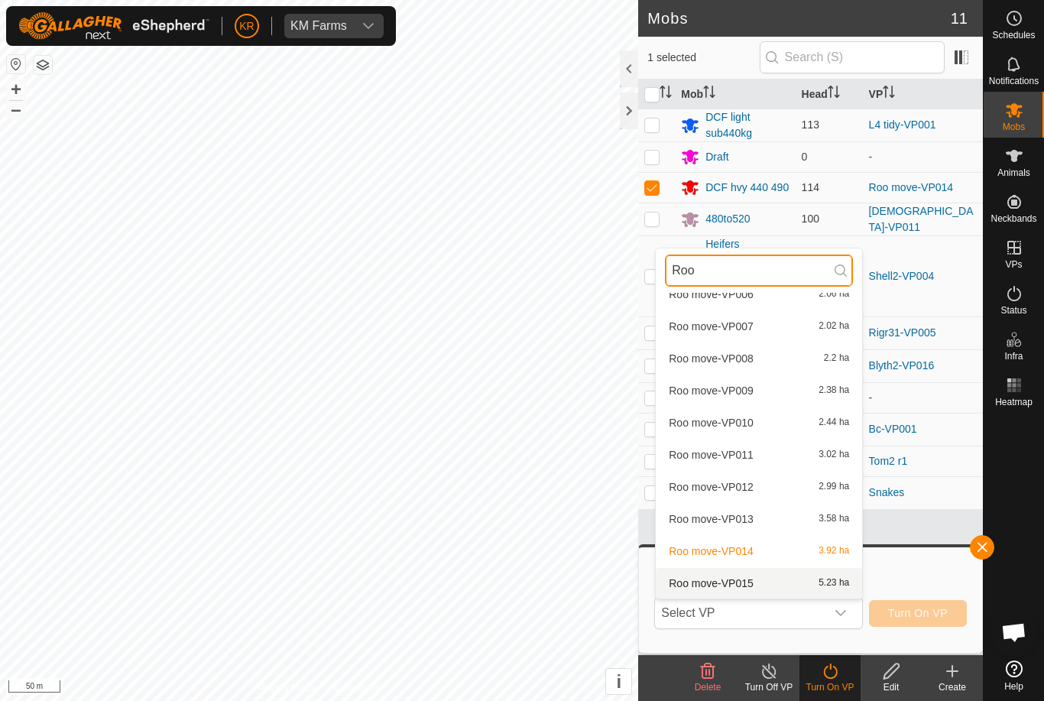
type input "Roo"
click at [732, 580] on span "Roo move-VP015" at bounding box center [711, 583] width 85 height 11
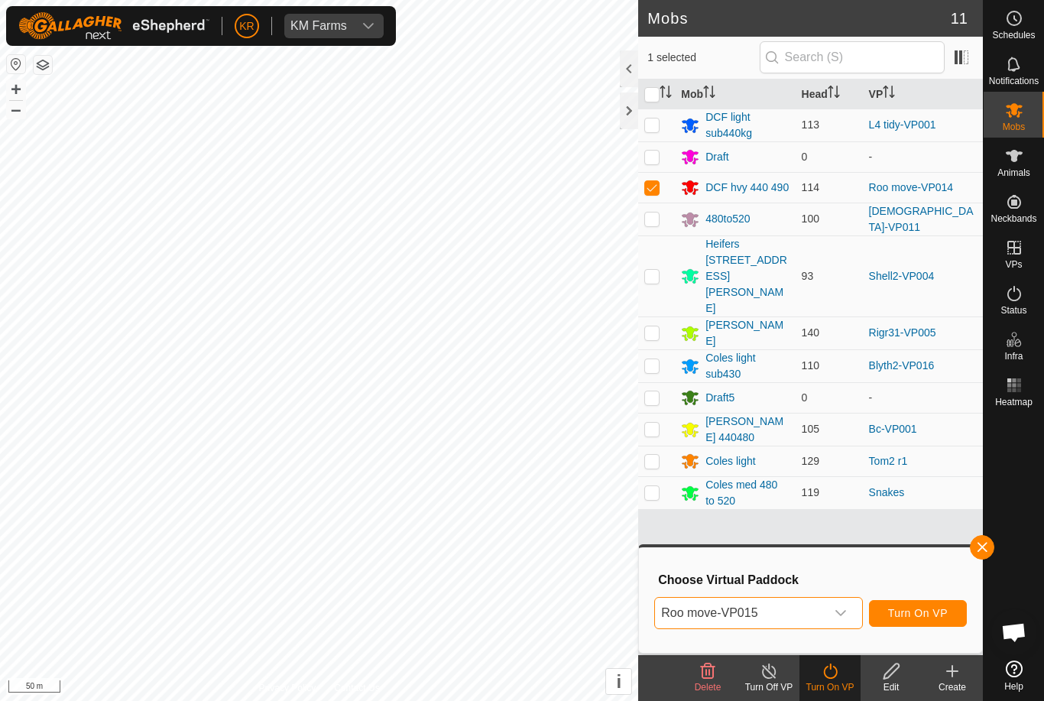
click at [938, 615] on span "Turn On VP" at bounding box center [918, 613] width 60 height 12
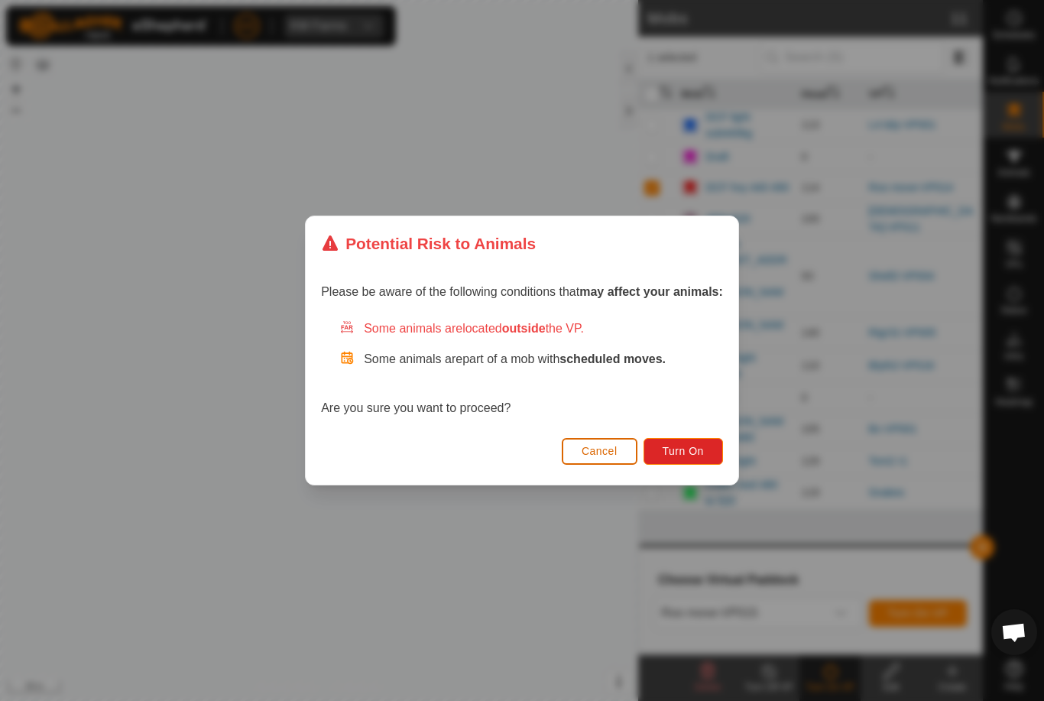
click at [684, 459] on button "Turn On" at bounding box center [682, 451] width 79 height 27
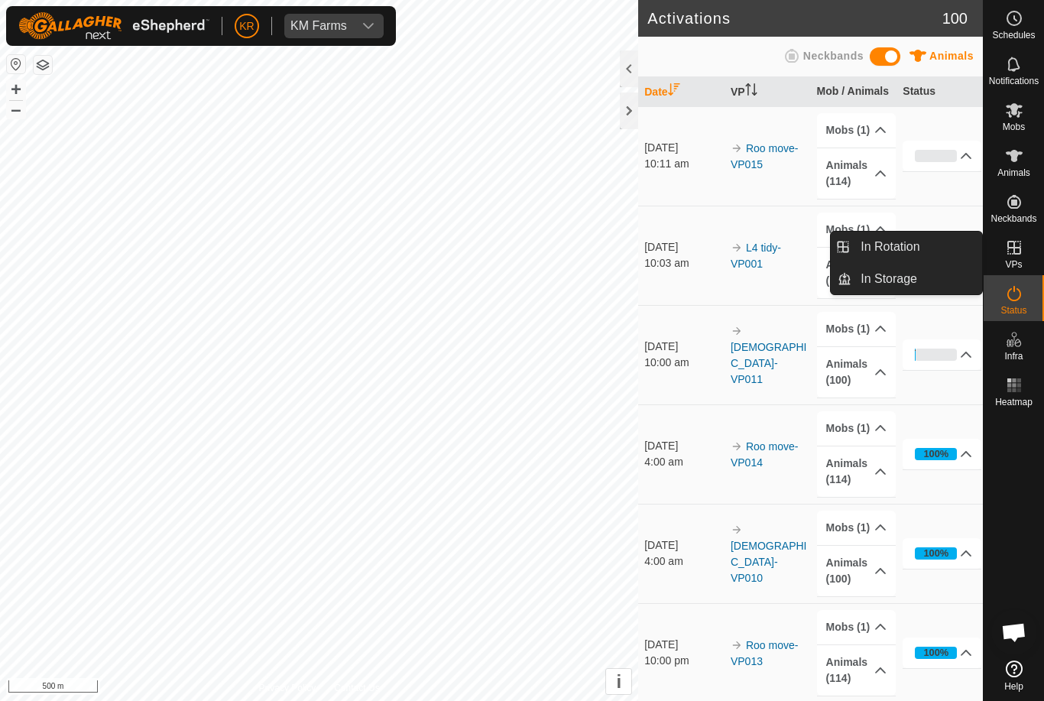
click at [929, 248] on link "In Rotation" at bounding box center [916, 247] width 131 height 31
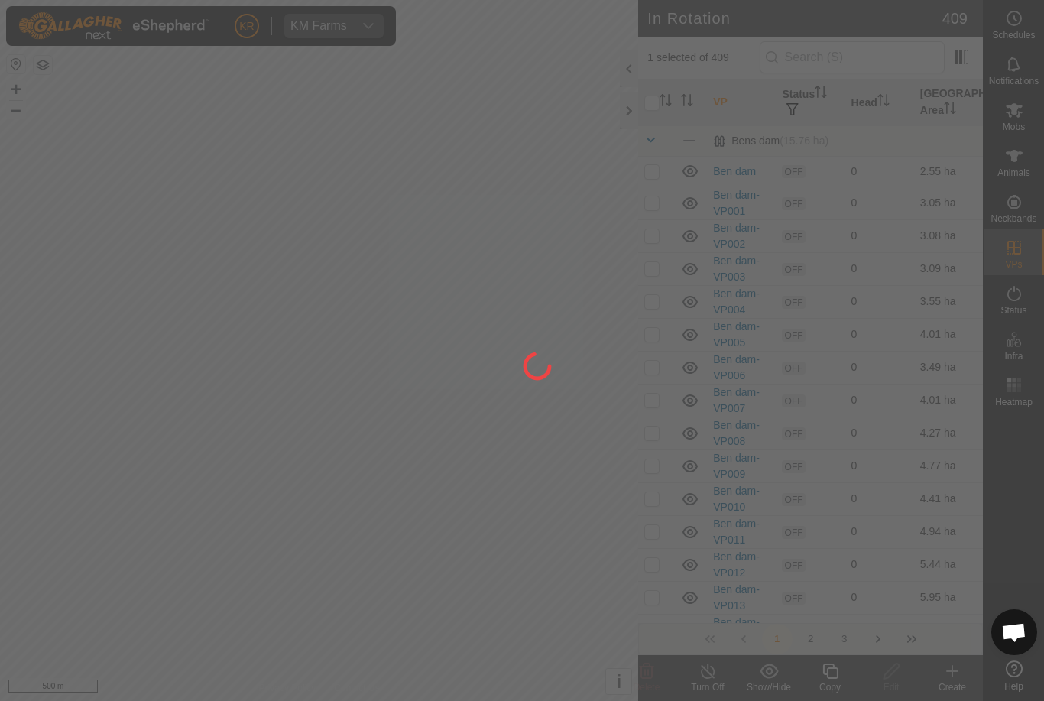
click at [907, 255] on div at bounding box center [522, 350] width 1044 height 701
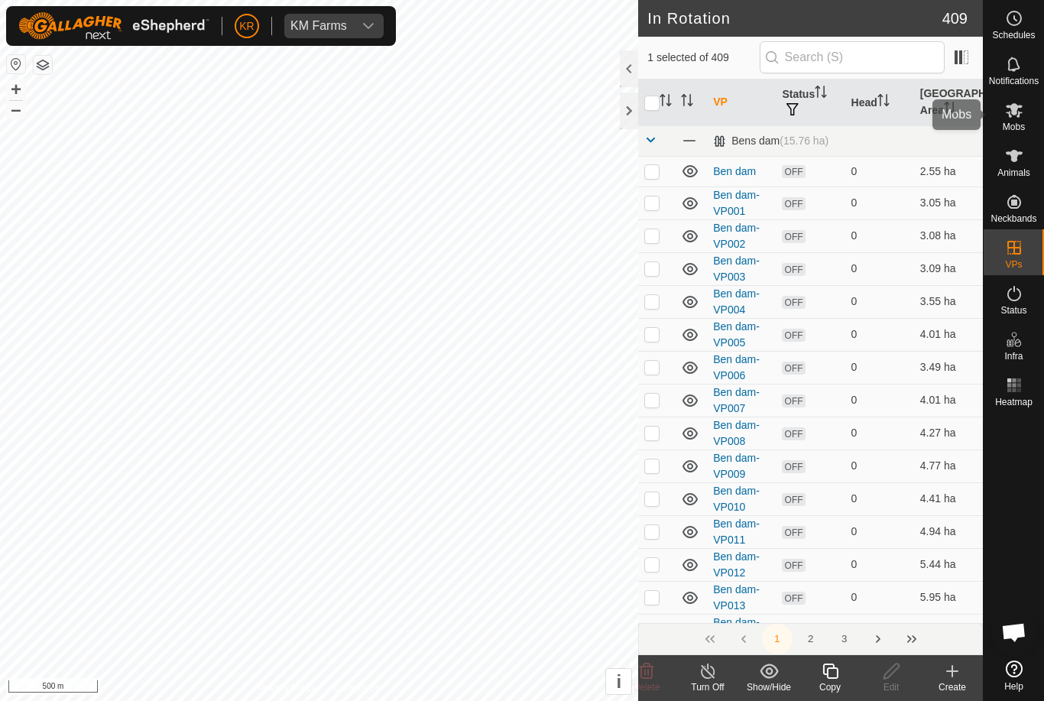
click at [1025, 115] on es-mob-svg-icon at bounding box center [1014, 110] width 28 height 24
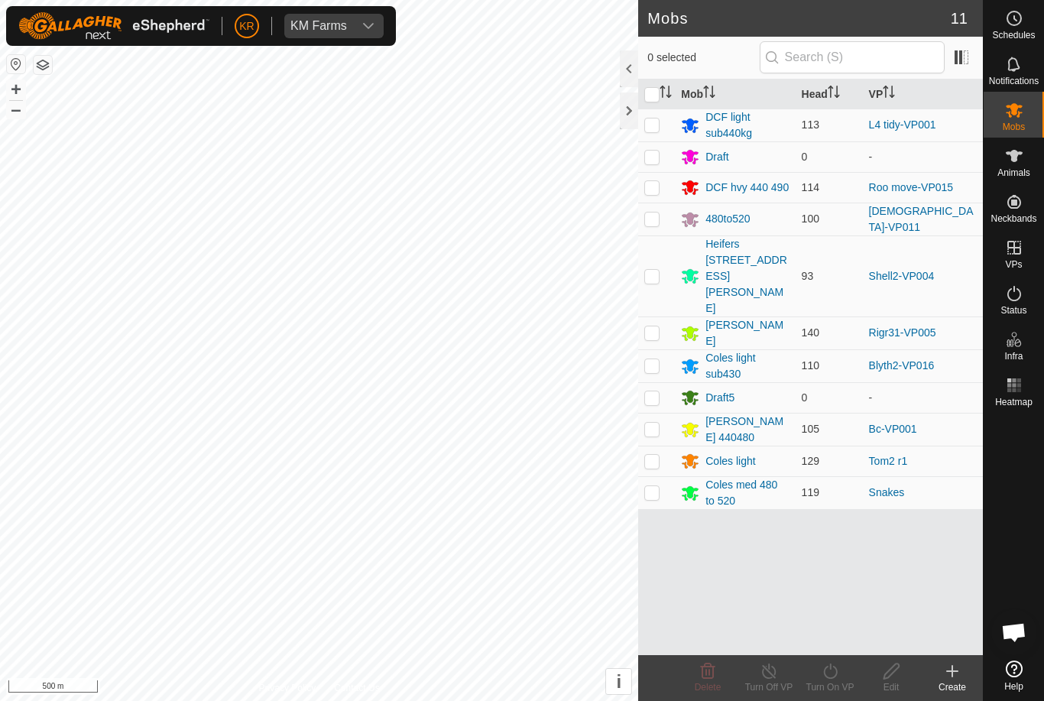
click at [900, 513] on div "Mob Head VP DCF light sub440kg 113 L4 tidy-VP001 Draft 0 - DCF hvy 440 490 114 …" at bounding box center [810, 366] width 345 height 575
